Goal: Transaction & Acquisition: Subscribe to service/newsletter

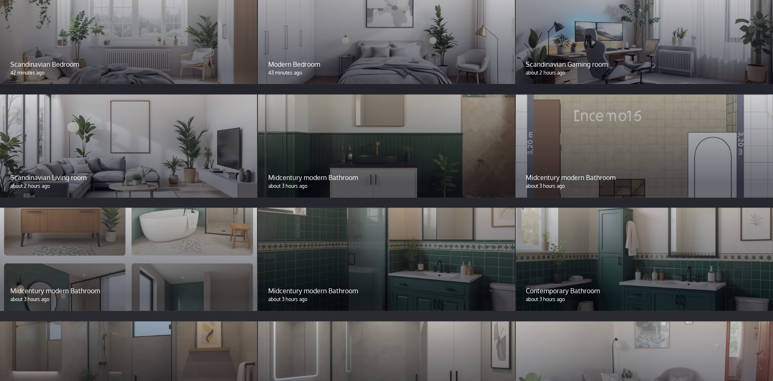
scroll to position [824, 0]
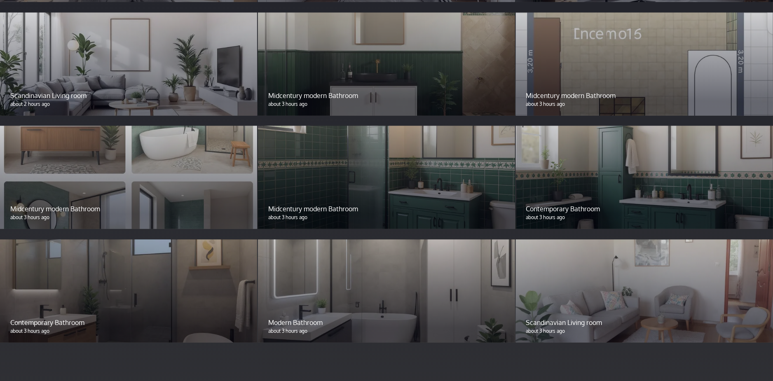
click at [572, 328] on p "about 3 hours ago" at bounding box center [644, 331] width 236 height 7
click at [562, 318] on p "Scandinavian Living room" at bounding box center [644, 323] width 236 height 10
click at [711, 279] on div at bounding box center [644, 290] width 257 height 103
click at [710, 279] on div at bounding box center [644, 290] width 257 height 103
click at [549, 318] on p "Scandinavian Living room" at bounding box center [644, 323] width 236 height 10
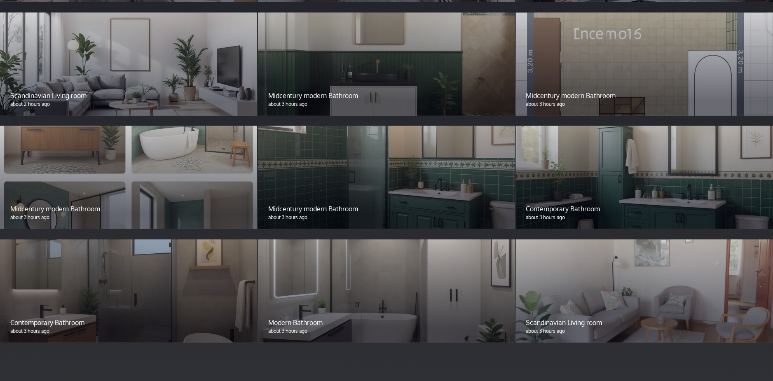
click at [546, 318] on p "Scandinavian Living room" at bounding box center [644, 323] width 236 height 10
click at [346, 281] on div at bounding box center [386, 290] width 257 height 103
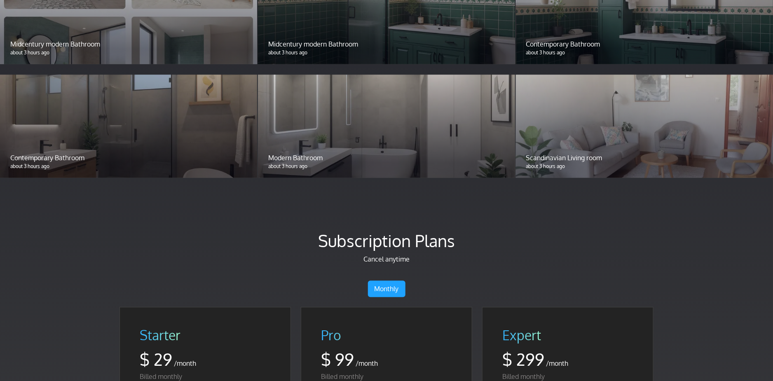
scroll to position [865, 0]
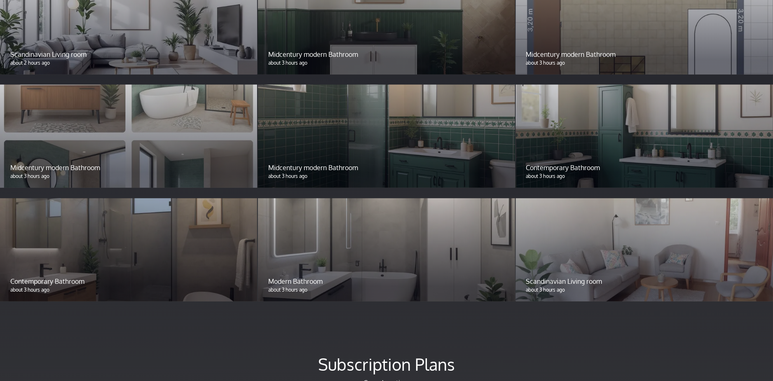
click at [52, 269] on div "Contemporary Bathroom about 3 hours ago" at bounding box center [128, 285] width 257 height 32
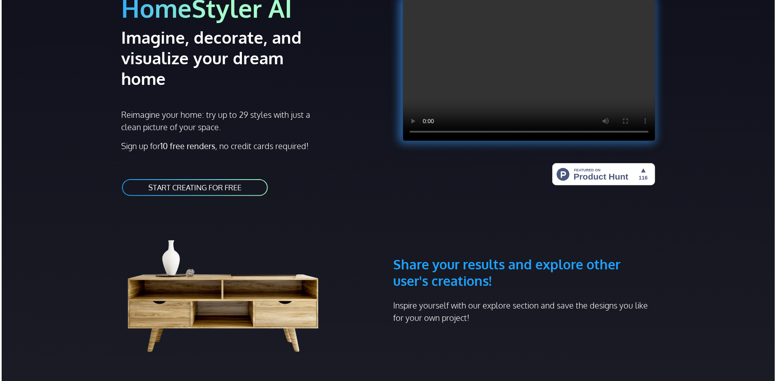
scroll to position [0, 0]
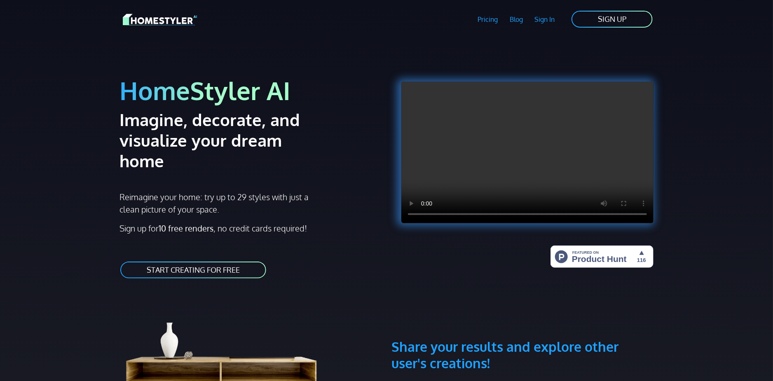
click at [232, 261] on link "START CREATING FOR FREE" at bounding box center [192, 270] width 147 height 19
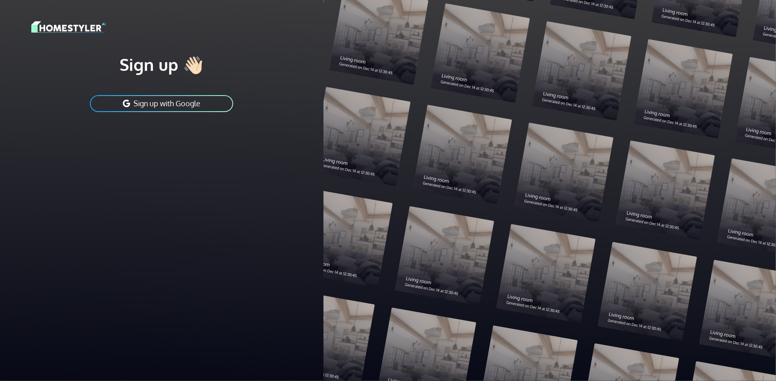
click at [663, 184] on div at bounding box center [549, 190] width 452 height 381
